Goal: Information Seeking & Learning: Learn about a topic

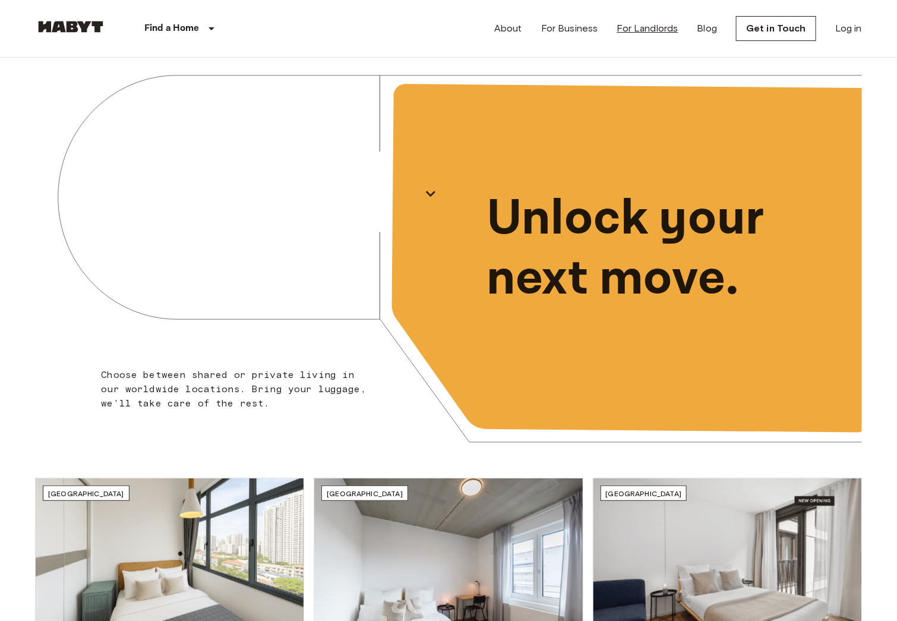
click at [642, 33] on link "For Landlords" at bounding box center [647, 28] width 61 height 14
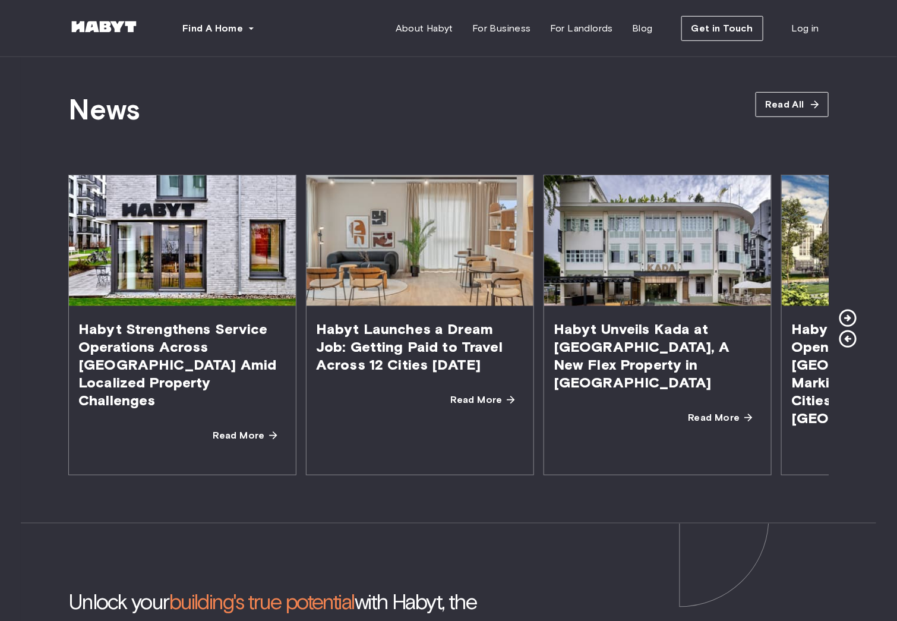
scroll to position [2061, 0]
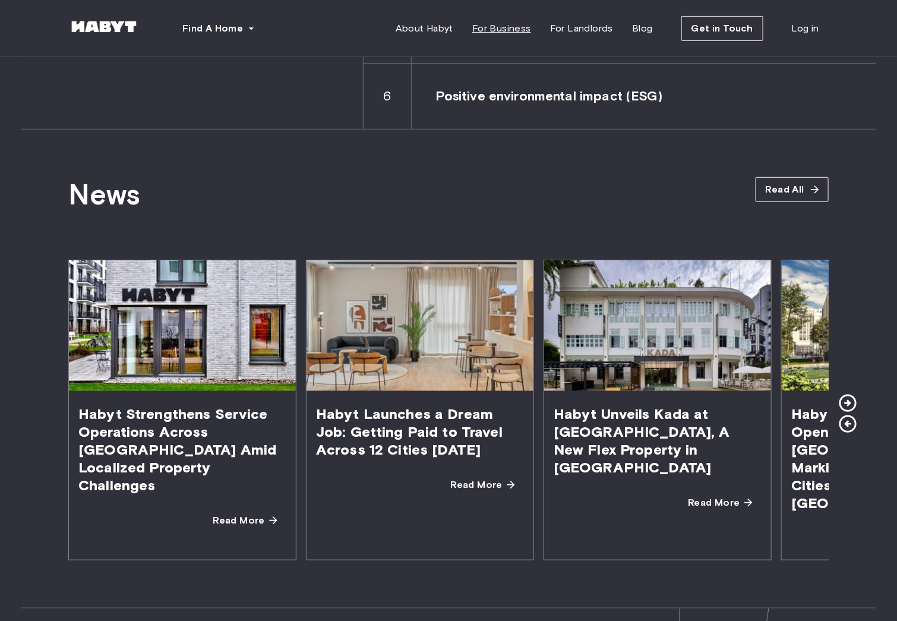
scroll to position [1970, 0]
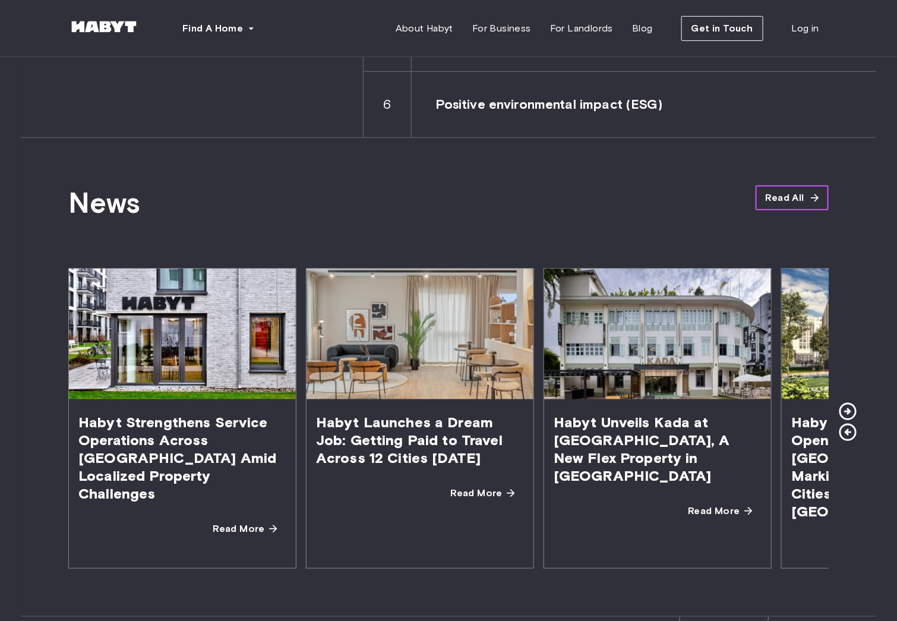
click at [783, 198] on span "Read All" at bounding box center [785, 198] width 39 height 14
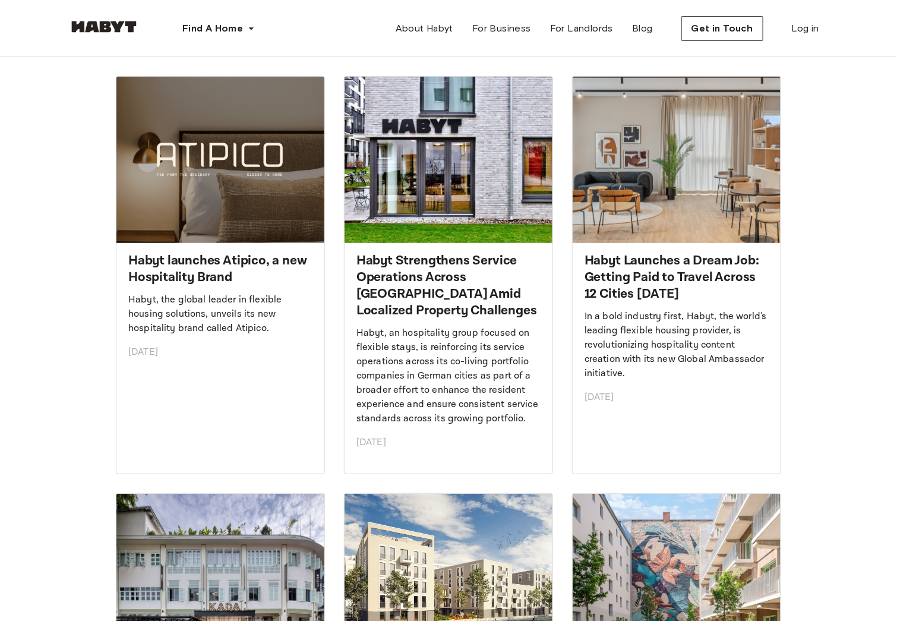
click at [216, 268] on h2 "Habyt launches Atipico, a new Hospitality Brand" at bounding box center [220, 268] width 184 height 33
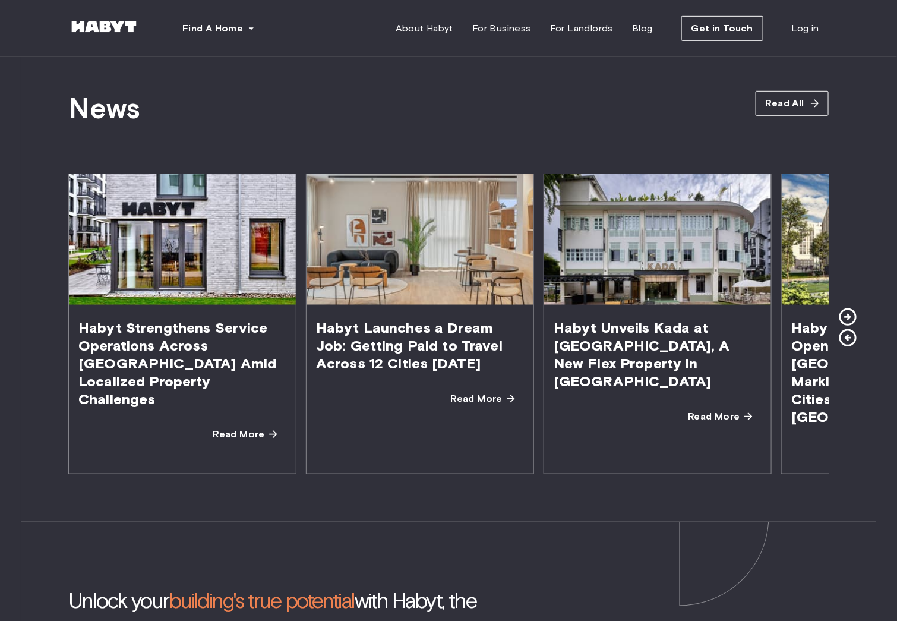
scroll to position [2077, 0]
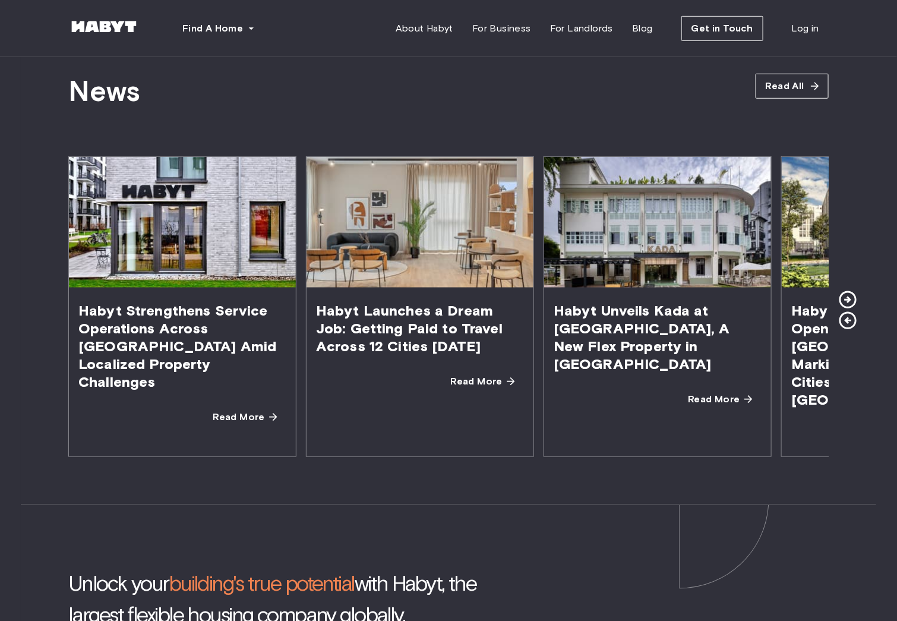
scroll to position [2062, 0]
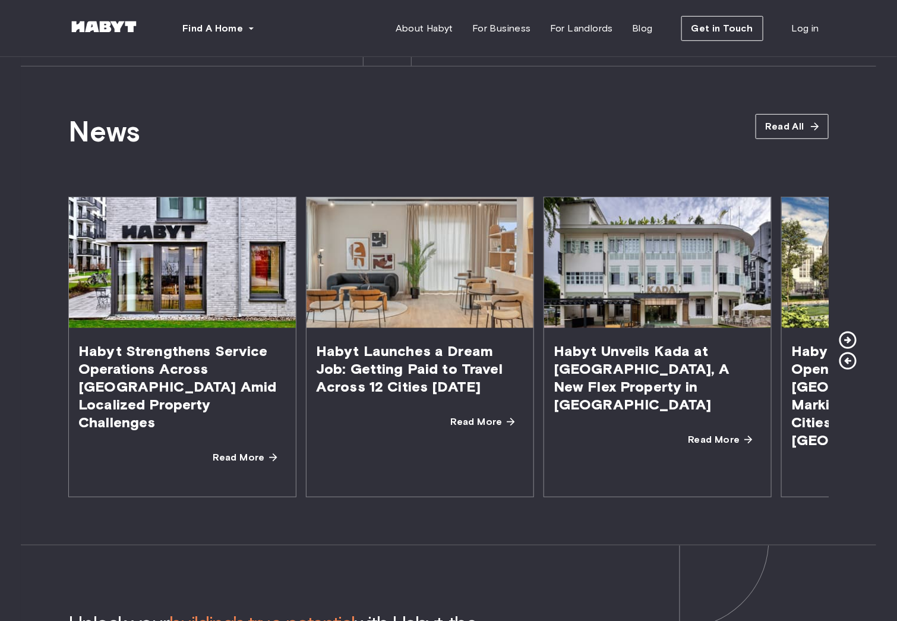
scroll to position [2077, 0]
